Goal: Task Accomplishment & Management: Manage account settings

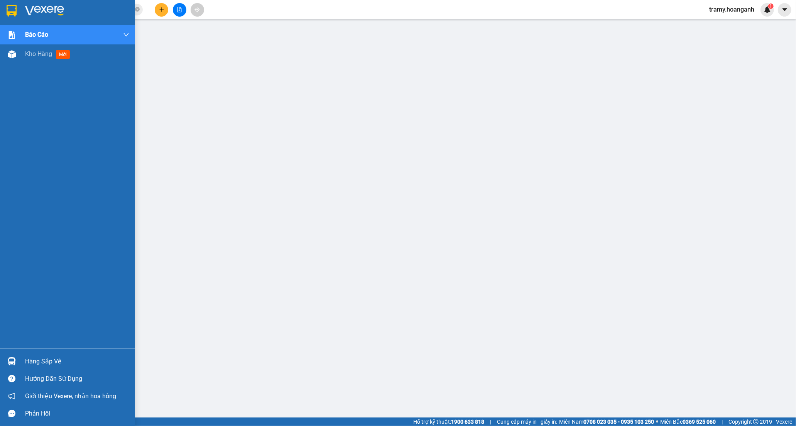
click at [38, 54] on span "Kho hàng" at bounding box center [38, 53] width 27 height 7
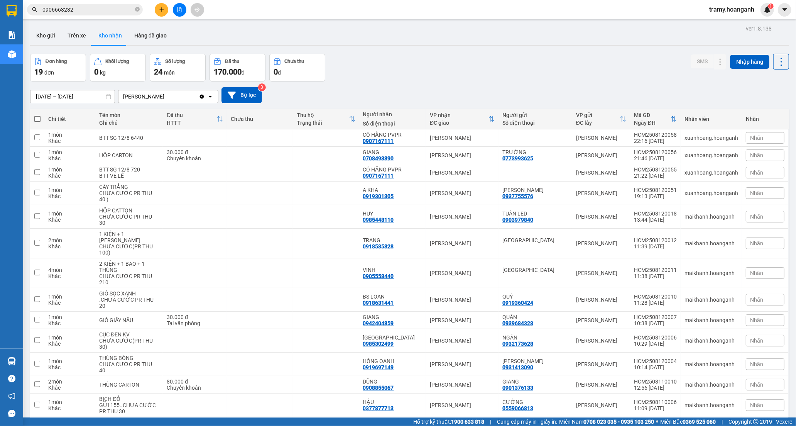
click at [713, 10] on span "tramy.hoanganh" at bounding box center [731, 10] width 57 height 10
click at [717, 18] on li "Đăng xuất" at bounding box center [732, 24] width 58 height 12
